Goal: Task Accomplishment & Management: Use online tool/utility

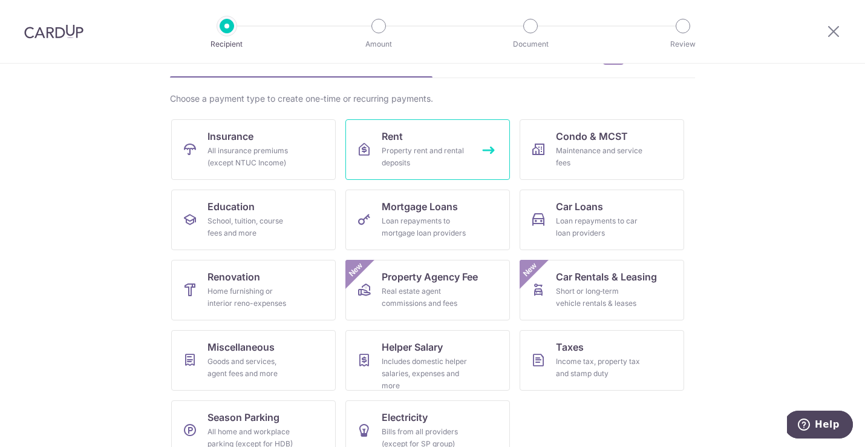
scroll to position [95, 0]
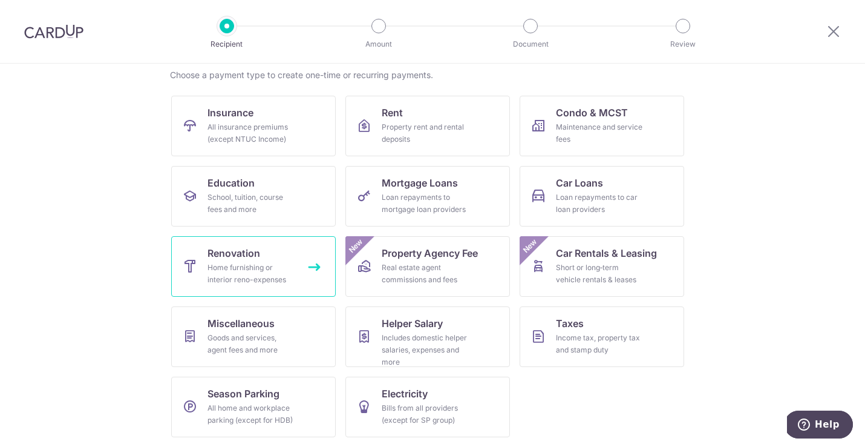
click at [267, 284] on div "Home furnishing or interior reno-expenses" at bounding box center [251, 273] width 87 height 24
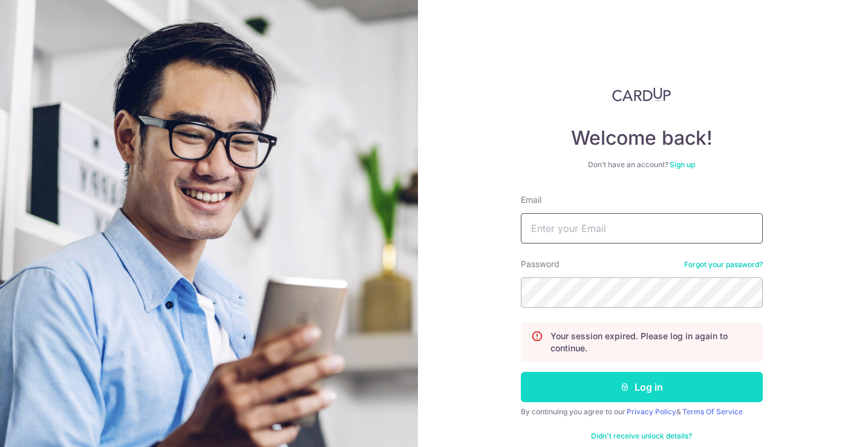
type input "weeqinng@gmail.com"
click at [602, 390] on button "Log in" at bounding box center [642, 387] width 242 height 30
